Goal: Navigation & Orientation: Find specific page/section

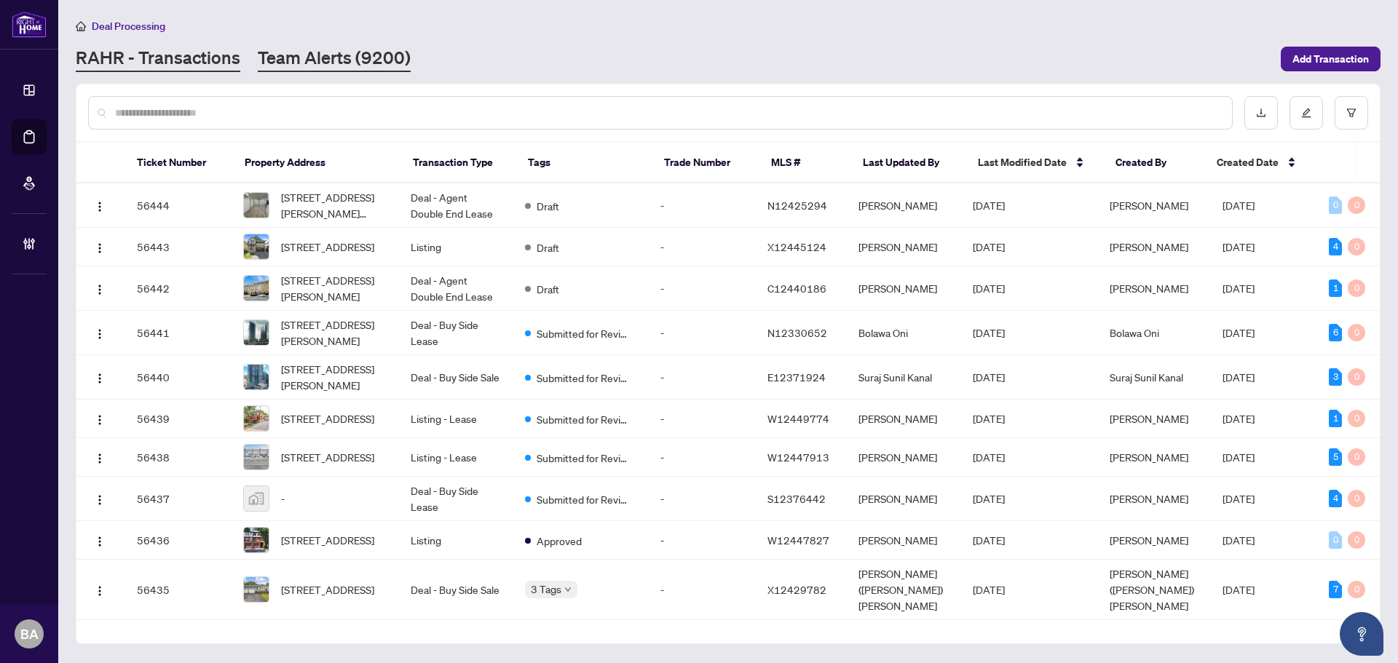
click at [299, 52] on link "Team Alerts (9200)" at bounding box center [334, 59] width 153 height 26
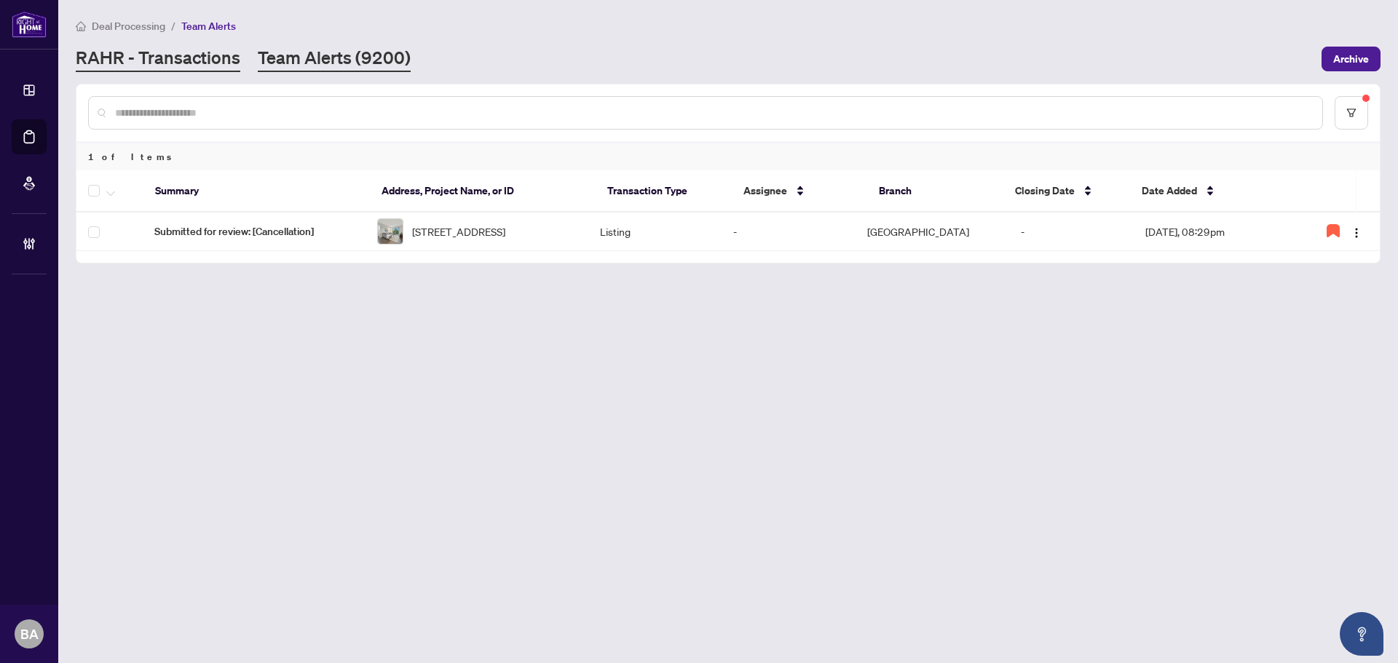
click at [145, 59] on link "RAHR - Transactions" at bounding box center [158, 59] width 165 height 26
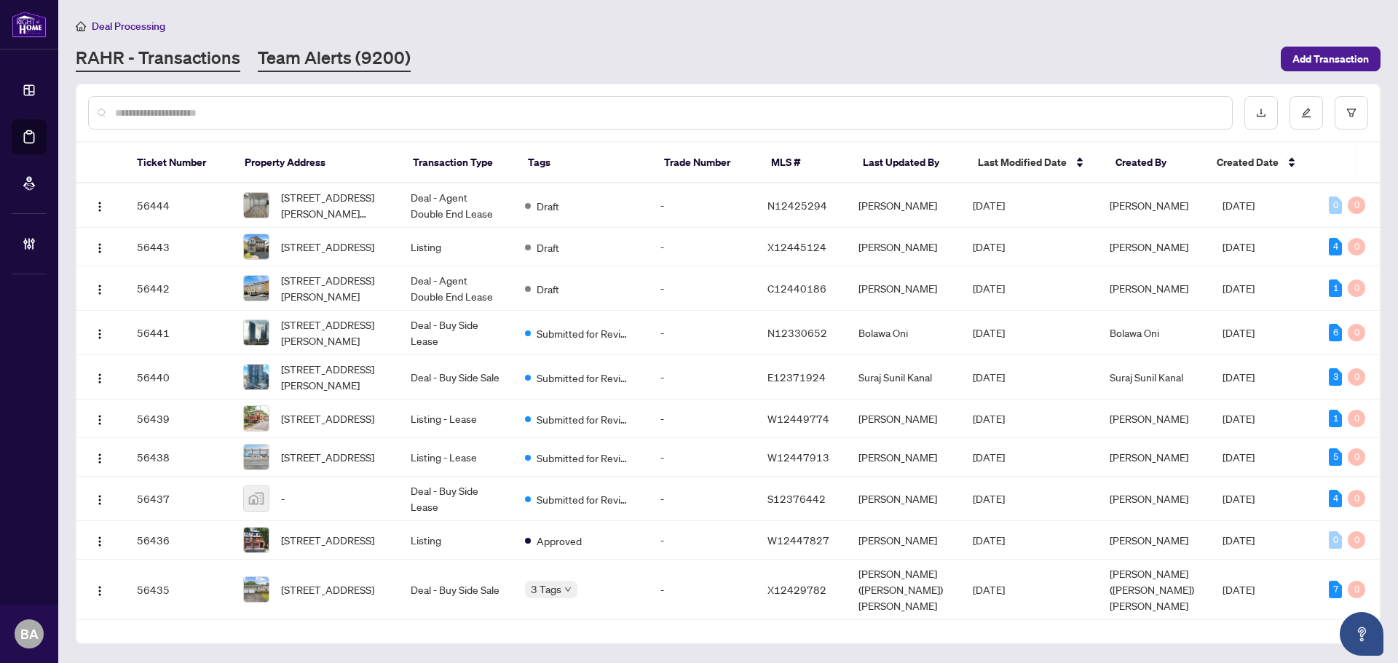
click at [384, 70] on link "Team Alerts (9200)" at bounding box center [334, 59] width 153 height 26
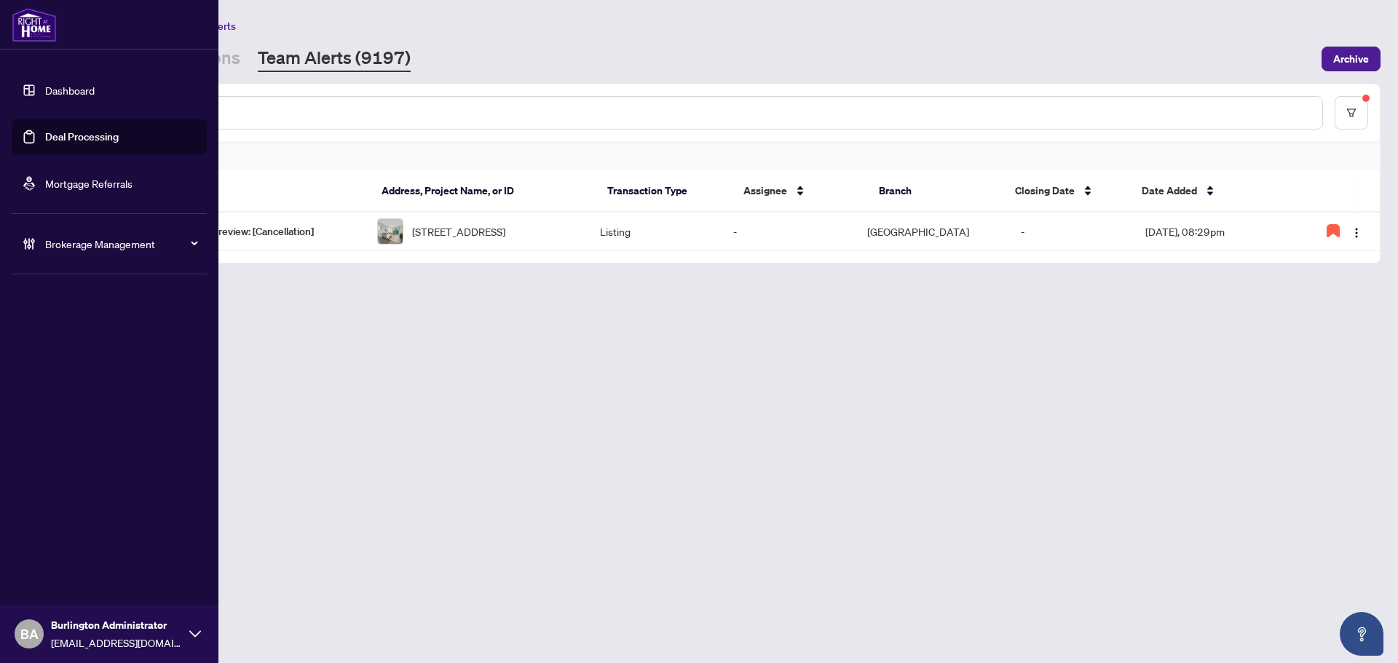
click at [52, 139] on link "Deal Processing" at bounding box center [82, 136] width 74 height 13
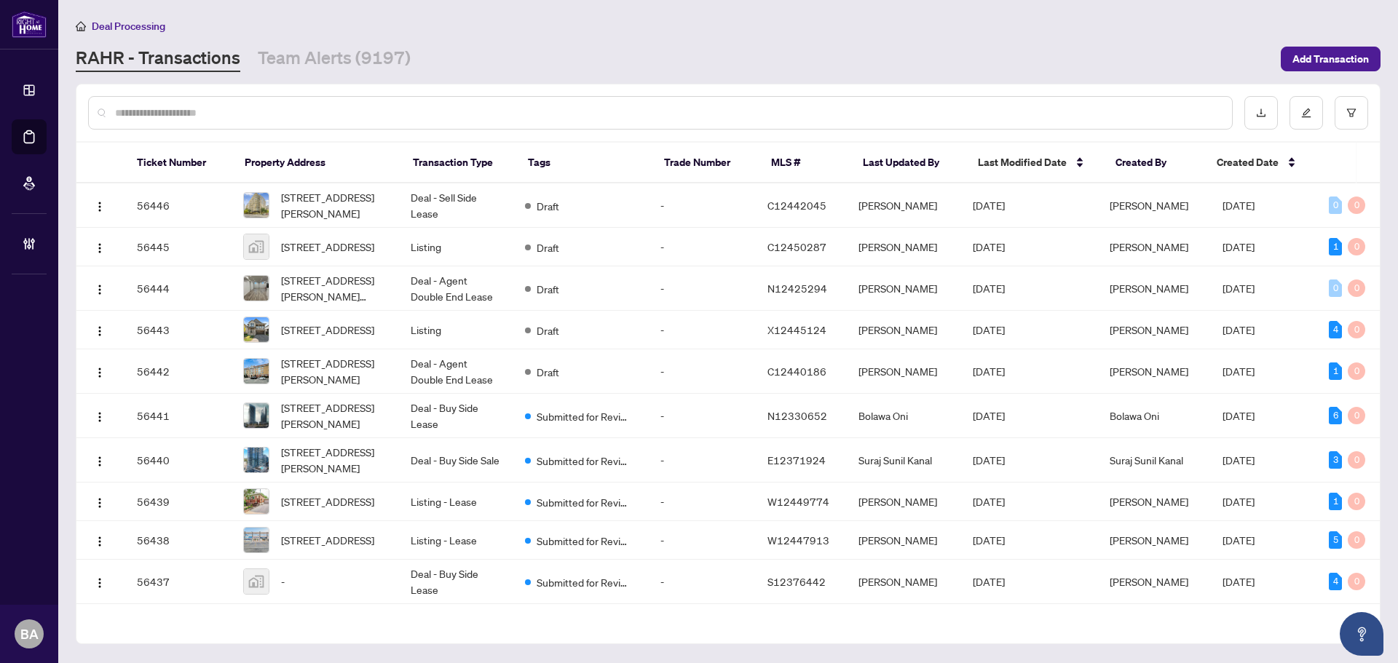
click at [493, 46] on div "[PERSON_NAME] - Transactions Team Alerts (9197)" at bounding box center [674, 59] width 1196 height 26
click at [409, 55] on div "[PERSON_NAME] - Transactions Team Alerts (9197)" at bounding box center [674, 59] width 1196 height 26
click at [347, 60] on link "Team Alerts (9197)" at bounding box center [334, 59] width 153 height 26
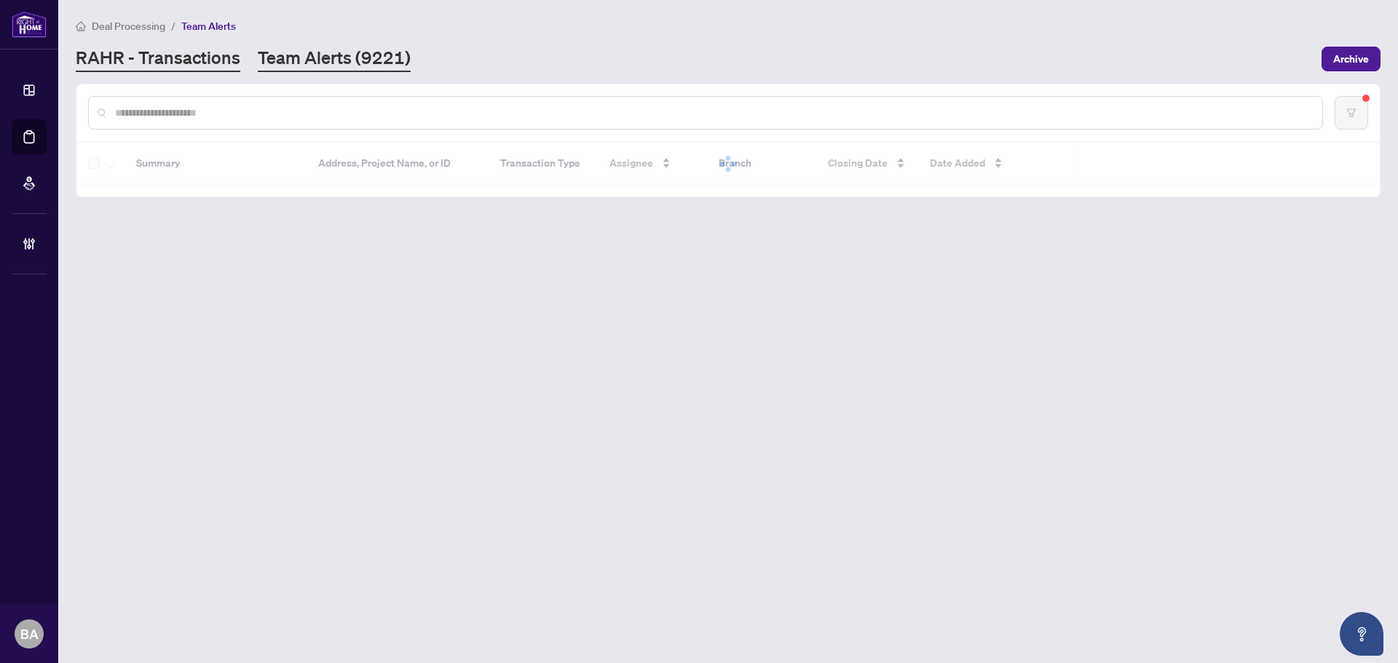
click at [176, 46] on link "RAHR - Transactions" at bounding box center [158, 59] width 165 height 26
